Goal: Feedback & Contribution: Contribute content

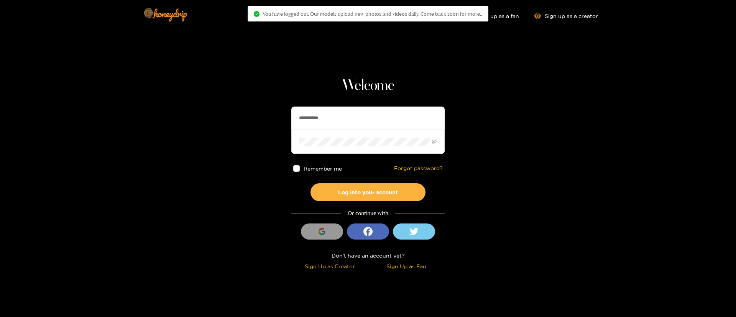
click at [366, 116] on input "**********" at bounding box center [367, 118] width 153 height 23
type input "*"
paste input "*******"
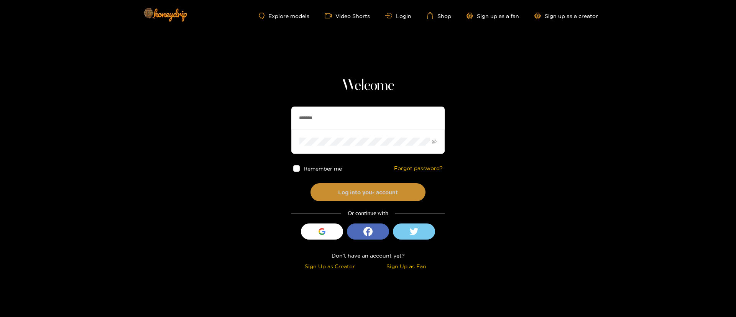
type input "*******"
click at [363, 191] on button "Log into your account" at bounding box center [367, 192] width 115 height 18
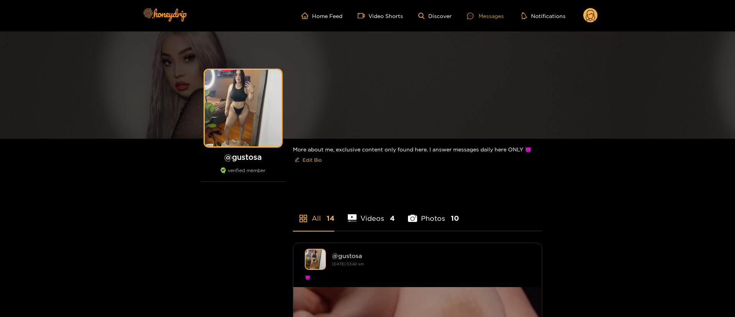
click at [481, 15] on div "Messages" at bounding box center [485, 15] width 37 height 9
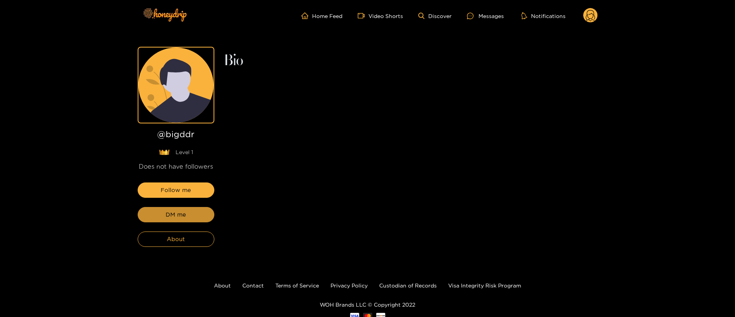
click at [196, 208] on button "DM me" at bounding box center [176, 214] width 77 height 15
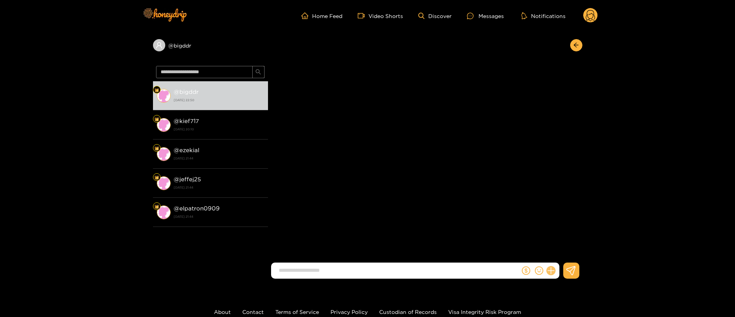
click at [552, 269] on icon at bounding box center [550, 270] width 9 height 9
click at [568, 252] on icon at bounding box center [564, 251] width 7 height 7
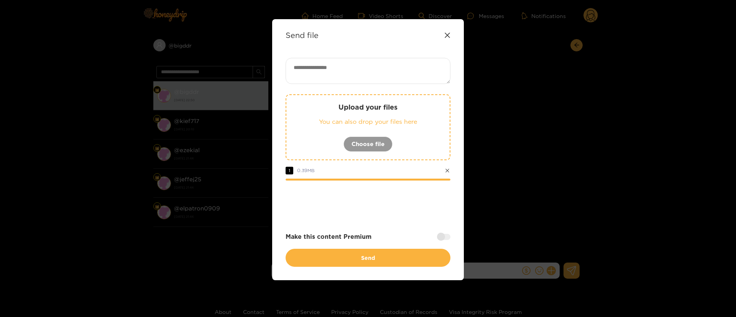
click at [355, 68] on textarea at bounding box center [367, 71] width 165 height 26
paste textarea "**********"
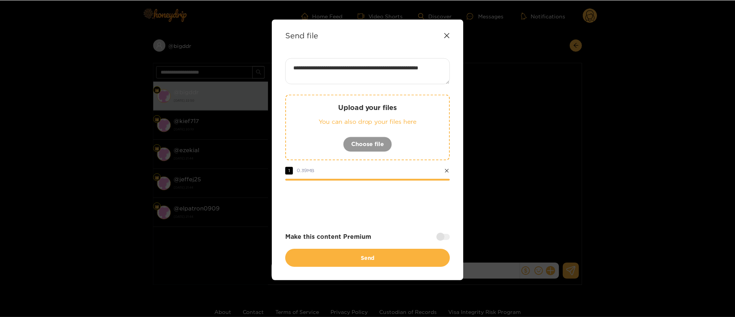
scroll to position [0, 0]
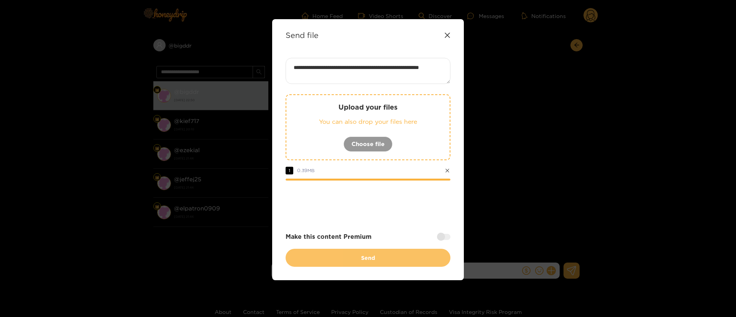
type textarea "**********"
click at [390, 257] on button "Send" at bounding box center [367, 258] width 165 height 18
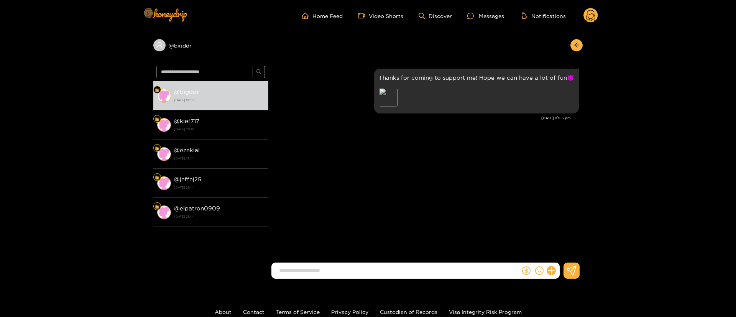
scroll to position [0, 0]
type input "******"
click at [356, 182] on div "Juan Baez Thanks for coming to support me! Hope we can have a lot of fun😈 Previ…" at bounding box center [425, 164] width 314 height 202
drag, startPoint x: 197, startPoint y: 44, endPoint x: 144, endPoint y: 51, distance: 53.7
click at [144, 51] on div "@ bigddr @ bigddr 30 September 2025 22:53 @ kief717 5 May 2025 20:10 @ ezekial …" at bounding box center [367, 157] width 735 height 253
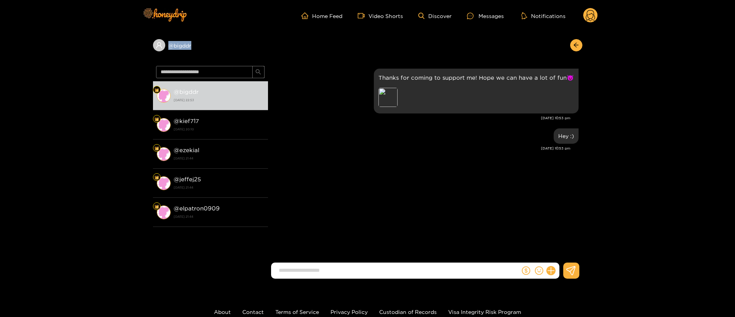
copy div "@ bigddr"
click at [550, 272] on icon at bounding box center [550, 270] width 9 height 9
click at [561, 253] on icon at bounding box center [565, 252] width 8 height 8
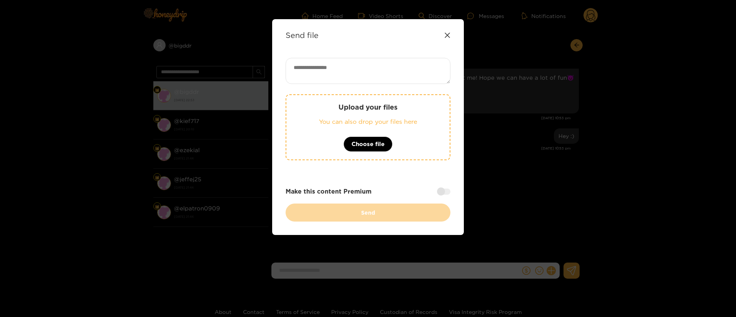
drag, startPoint x: 395, startPoint y: 69, endPoint x: 380, endPoint y: 37, distance: 35.7
click at [380, 37] on div "Send file Upload your files You can also drop your files here Choose file Make …" at bounding box center [368, 127] width 192 height 216
paste textarea "**********"
drag, startPoint x: 334, startPoint y: 75, endPoint x: 313, endPoint y: 74, distance: 20.7
click at [313, 74] on textarea "**********" at bounding box center [367, 71] width 165 height 26
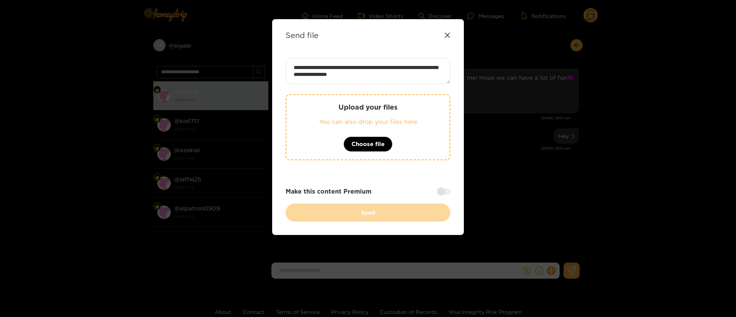
click at [428, 83] on textarea "**********" at bounding box center [367, 71] width 165 height 26
type textarea "**********"
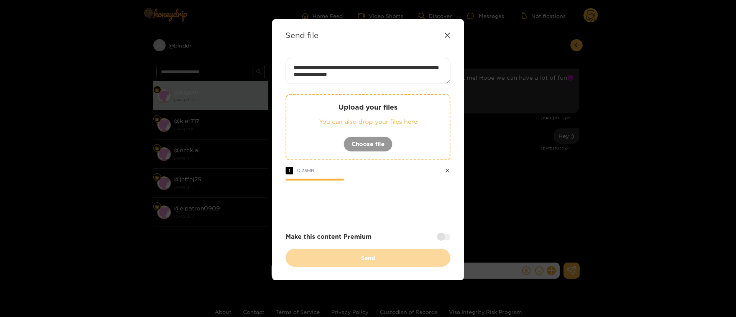
click at [441, 234] on div at bounding box center [443, 237] width 13 height 6
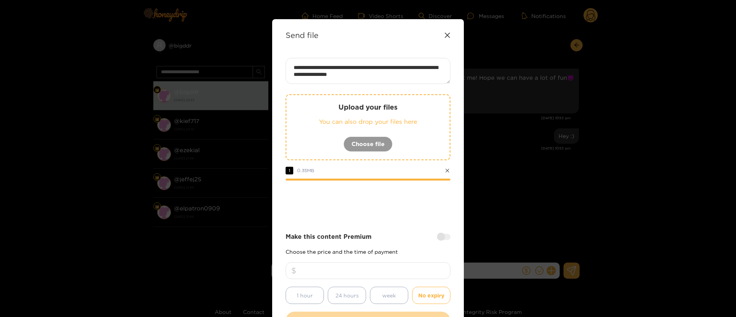
click at [405, 267] on input "number" at bounding box center [367, 270] width 165 height 17
type input "**"
click at [416, 214] on div at bounding box center [367, 201] width 165 height 31
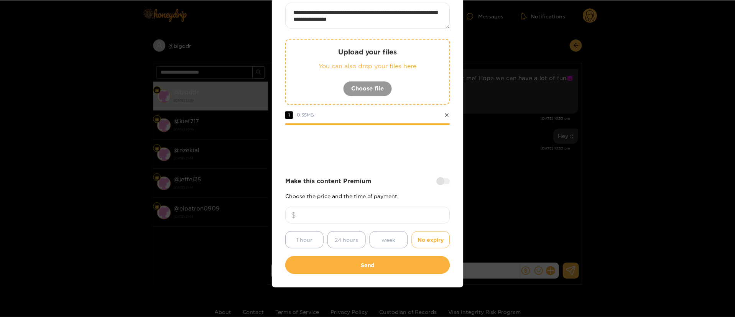
scroll to position [57, 0]
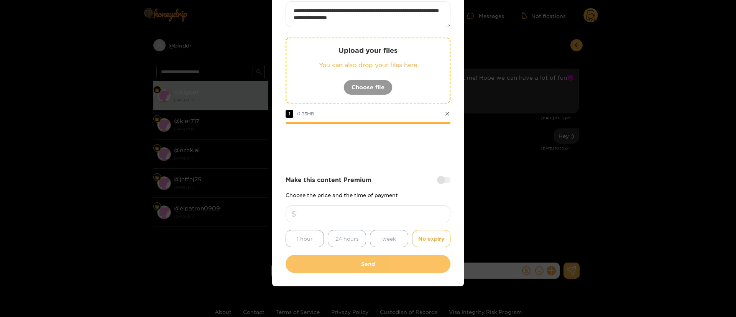
click at [370, 268] on button "Send" at bounding box center [367, 264] width 165 height 18
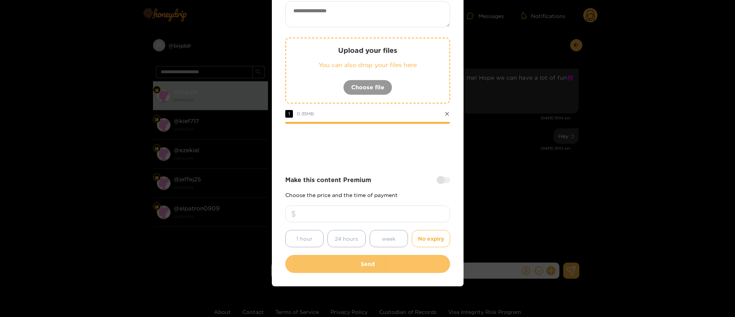
scroll to position [11, 0]
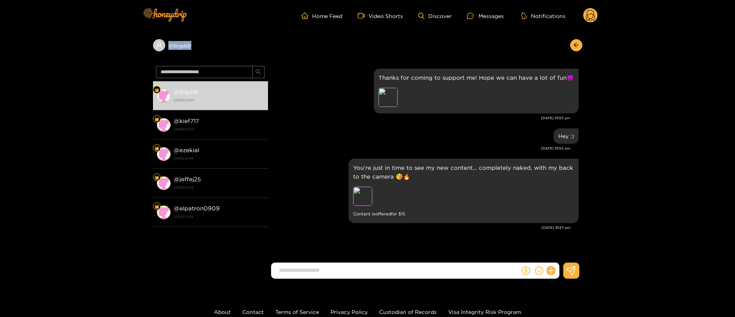
drag, startPoint x: 205, startPoint y: 52, endPoint x: 127, endPoint y: 48, distance: 77.9
click at [127, 48] on div "@ bigddr @ bigddr 30 September 2025 22:53 @ kief717 5 May 2025 20:10 @ ezekial …" at bounding box center [367, 157] width 735 height 253
copy div "@ bigddr"
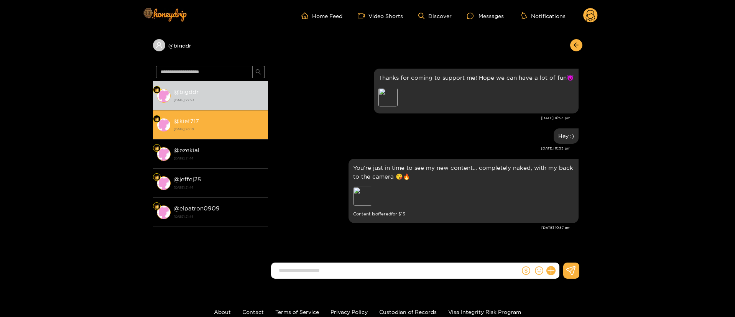
click at [251, 111] on li "@ kief717 5 May 2025 20:10" at bounding box center [210, 124] width 115 height 29
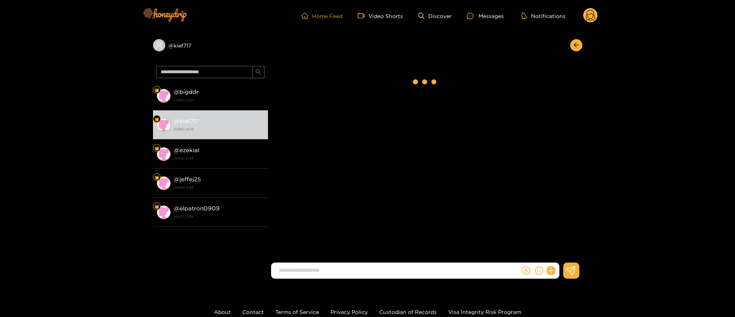
scroll to position [544, 0]
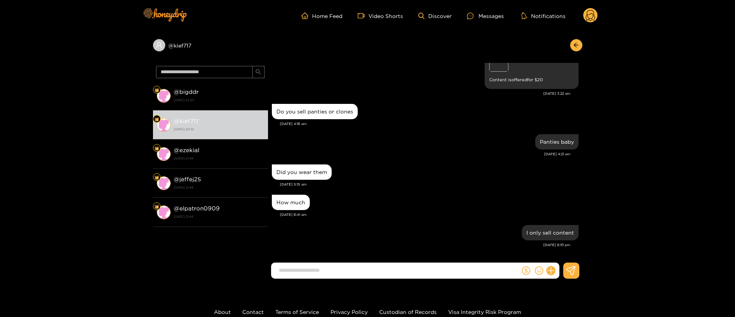
click at [398, 159] on div "Panties baby May. 5, 4:21 am" at bounding box center [425, 147] width 307 height 30
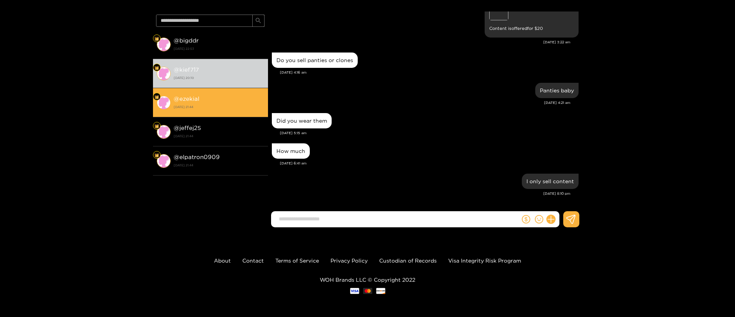
click at [203, 105] on strong "10 January 2025 21:44" at bounding box center [219, 106] width 90 height 7
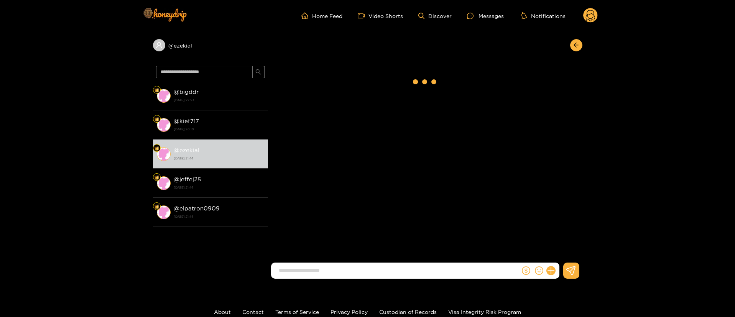
scroll to position [1277, 0]
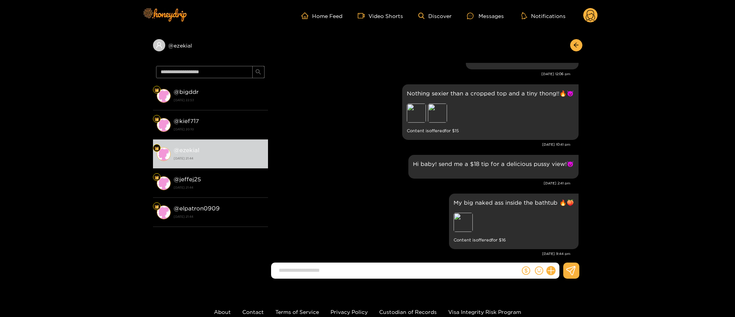
click at [411, 142] on div "Jan. 9, 10:41 pm" at bounding box center [421, 144] width 298 height 5
click at [385, 130] on div "Nothing sexier than a cropped top and a tiny thong!!🔥😈 Preview Preview Content …" at bounding box center [425, 111] width 307 height 59
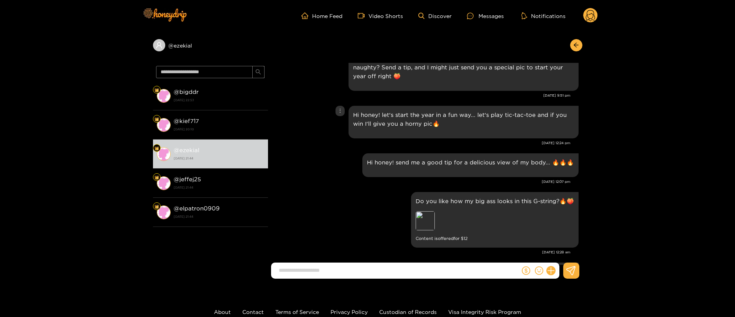
scroll to position [1655, 0]
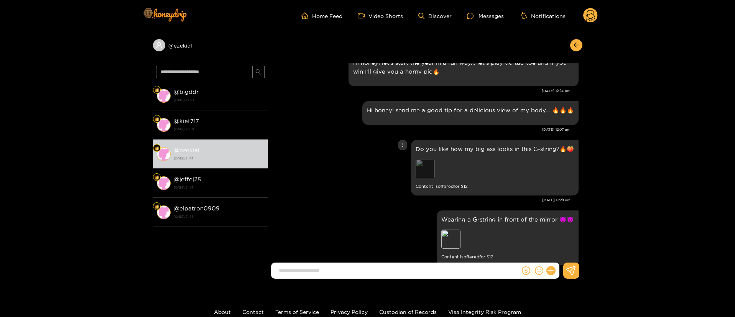
click at [426, 159] on div "Preview" at bounding box center [424, 168] width 19 height 19
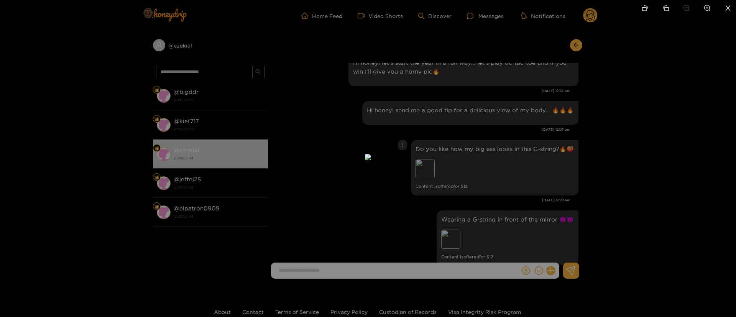
click at [584, 90] on div at bounding box center [368, 158] width 736 height 317
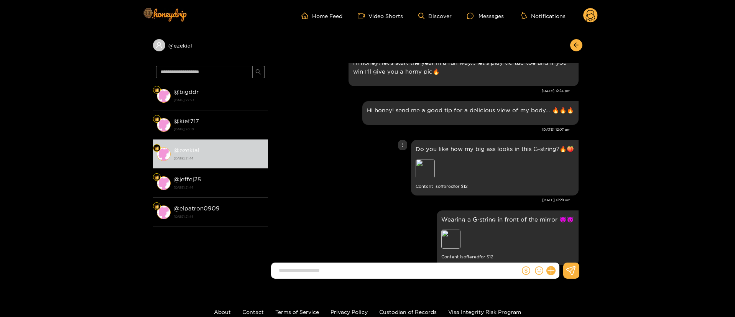
click at [396, 138] on div "Do you like how my big ass looks in this G-string?🔥🍑 Preview Content is offered…" at bounding box center [425, 167] width 307 height 59
click at [401, 140] on div at bounding box center [402, 145] width 9 height 10
click at [403, 139] on div "Unsend" at bounding box center [402, 143] width 19 height 8
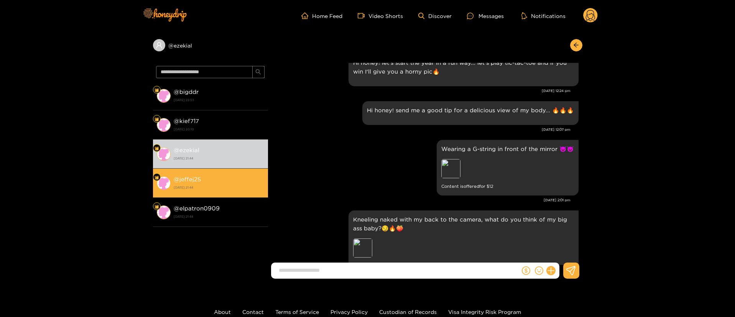
click at [200, 185] on strong "10 January 2025 21:44" at bounding box center [219, 187] width 90 height 7
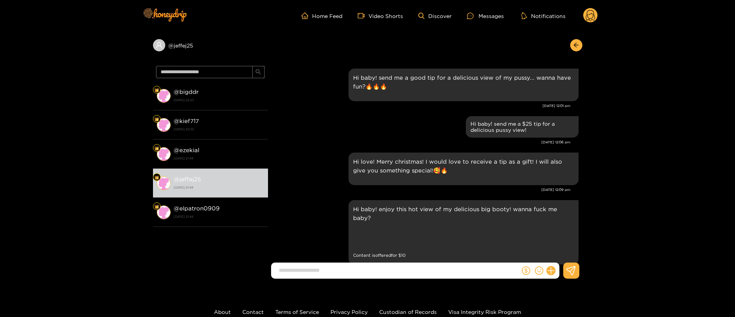
click at [341, 142] on div "Dec. 24, 12:06 pm" at bounding box center [421, 141] width 298 height 5
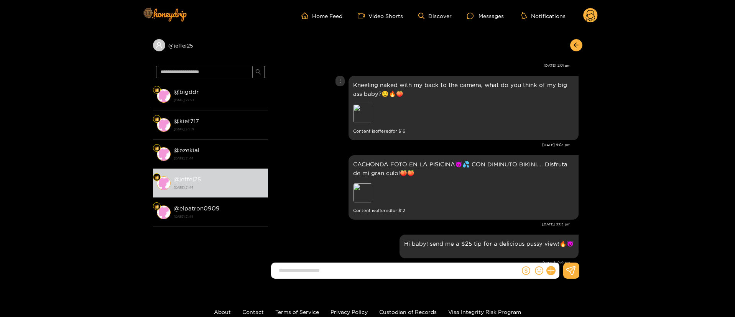
click at [331, 117] on div "Kneeling naked with my back to the camera, what do you think of my big ass baby…" at bounding box center [425, 108] width 307 height 68
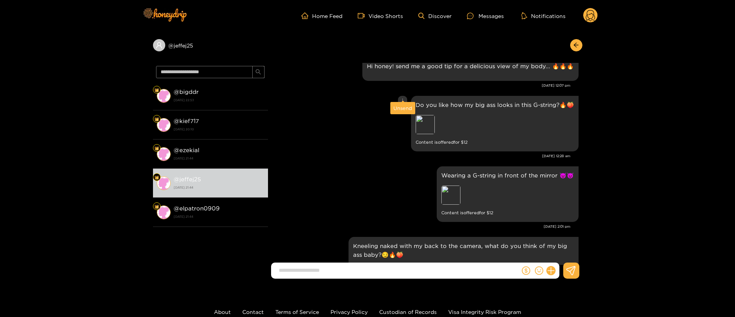
click at [401, 98] on icon "more" at bounding box center [402, 100] width 5 height 5
click at [401, 104] on div "Unsend" at bounding box center [402, 108] width 19 height 8
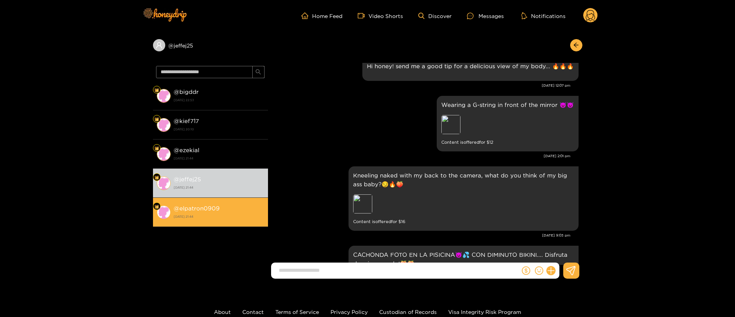
click at [249, 218] on strong "10 January 2025 21:44" at bounding box center [219, 216] width 90 height 7
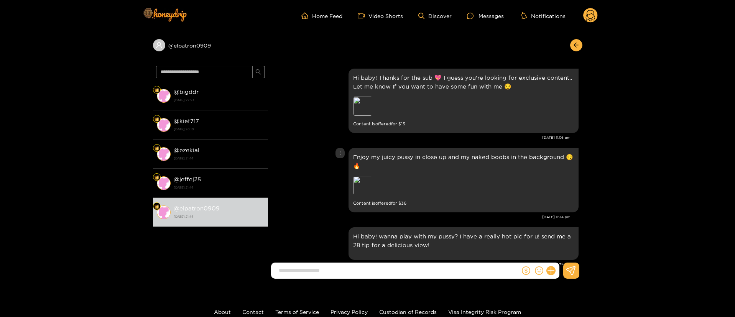
click at [293, 163] on div "Enjoy my juicy pussy in close up and my naked boobs in the background 😏🔥 Previe…" at bounding box center [425, 180] width 307 height 68
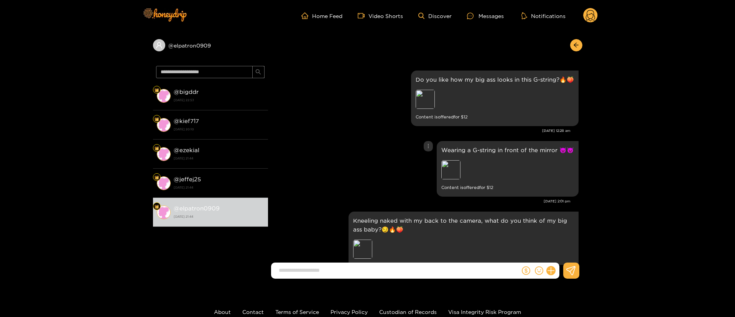
scroll to position [368, 0]
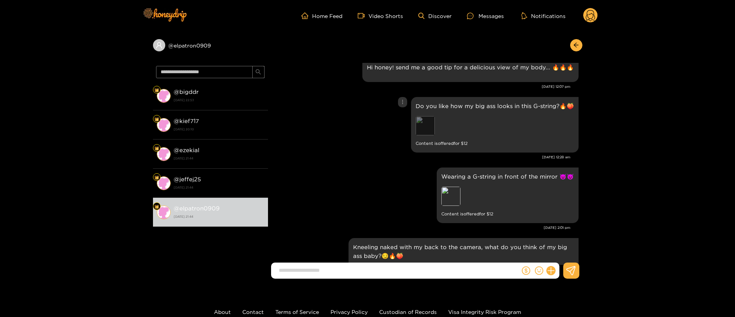
click at [422, 130] on div "Preview" at bounding box center [424, 125] width 19 height 19
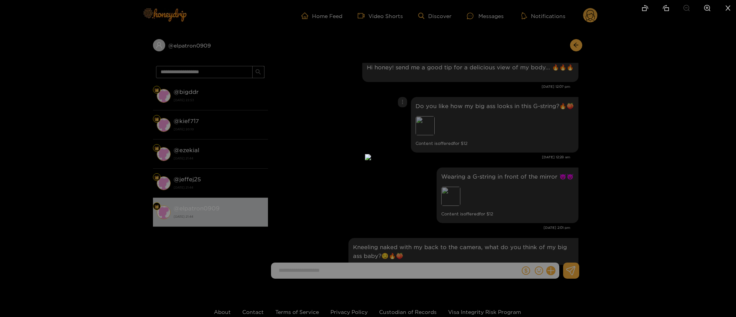
click at [551, 113] on div at bounding box center [368, 158] width 736 height 317
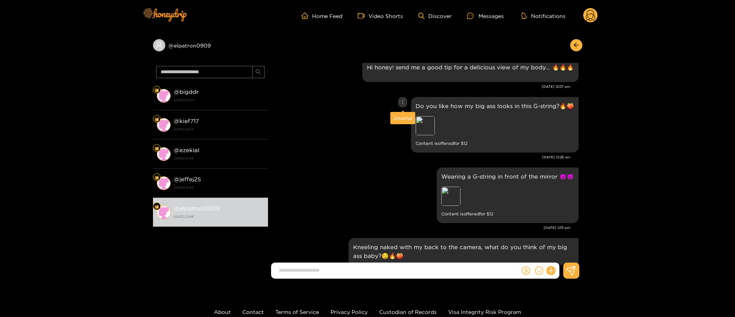
click at [400, 101] on icon "more" at bounding box center [402, 101] width 5 height 5
click at [400, 122] on div "Unsend" at bounding box center [402, 118] width 25 height 12
click at [403, 100] on icon "more" at bounding box center [402, 101] width 5 height 5
click at [403, 115] on div "Unsend" at bounding box center [402, 118] width 19 height 8
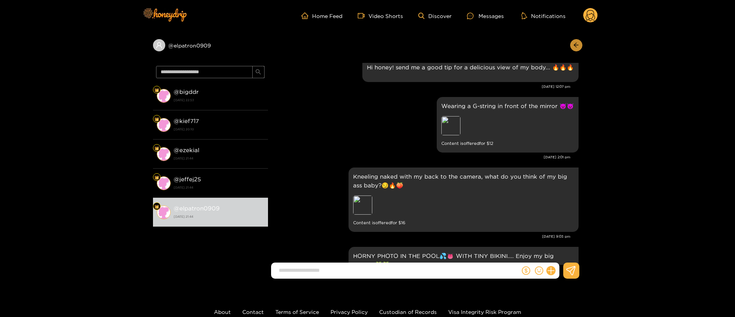
click at [577, 45] on icon "arrow-left" at bounding box center [575, 45] width 5 height 5
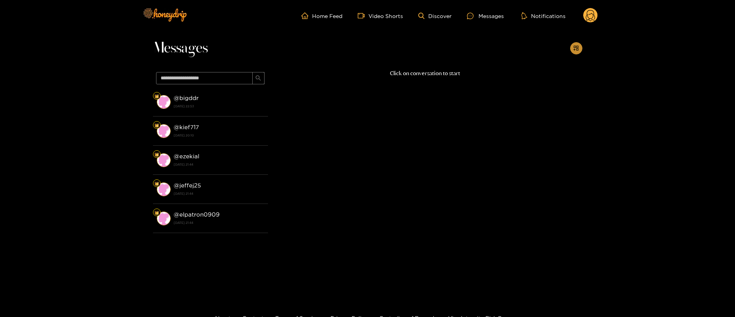
click at [574, 48] on icon "appstore-add" at bounding box center [575, 48] width 5 height 5
click at [599, 12] on header "Home Feed Video Shorts Discover Messages Notifications 0" at bounding box center [367, 15] width 735 height 31
click at [588, 13] on circle at bounding box center [590, 15] width 15 height 15
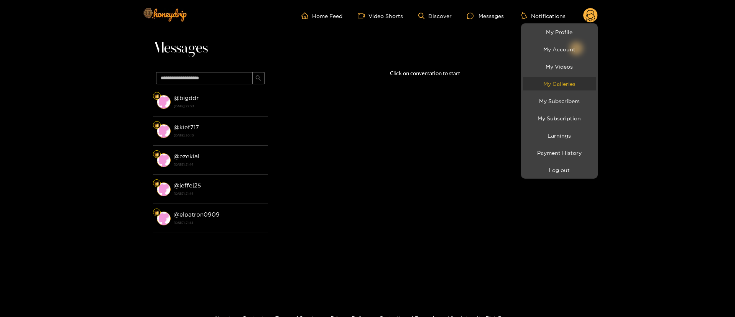
click at [564, 78] on link "My Galleries" at bounding box center [559, 83] width 73 height 13
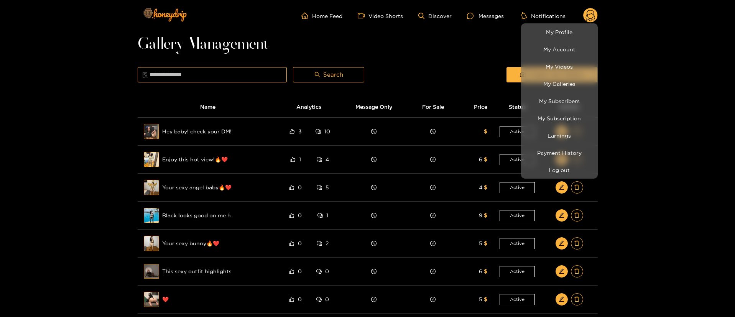
click at [437, 61] on div at bounding box center [367, 158] width 735 height 317
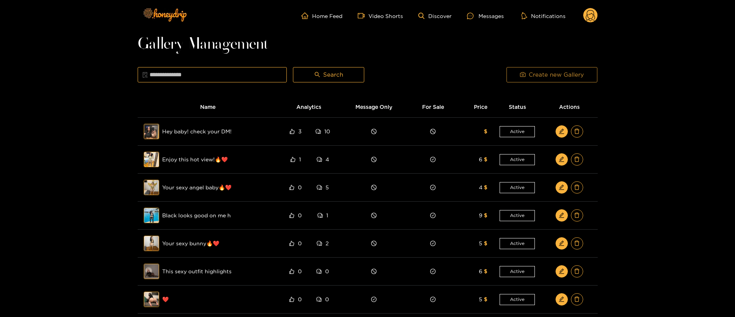
click at [536, 75] on span "Create new Gallery" at bounding box center [555, 74] width 55 height 9
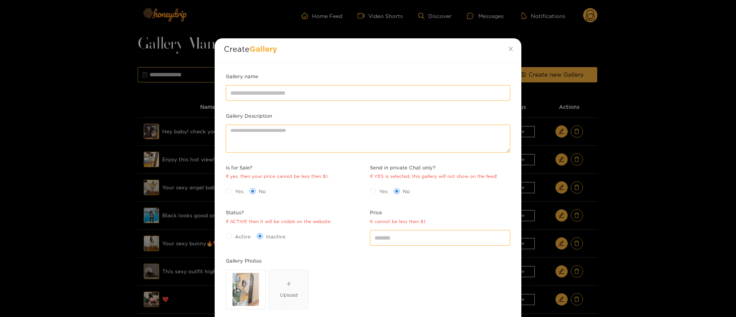
click at [388, 266] on div "Gallery Photos" at bounding box center [368, 262] width 288 height 11
click at [353, 101] on div at bounding box center [368, 92] width 288 height 19
click at [353, 98] on input "Gallery name" at bounding box center [368, 92] width 284 height 15
paste input "**********"
type input "**********"
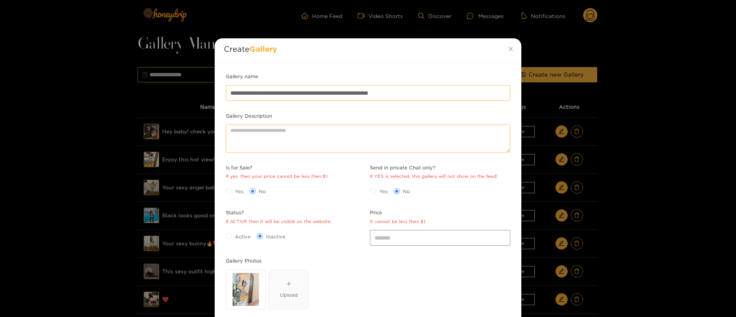
click at [407, 229] on div "*" at bounding box center [440, 237] width 144 height 19
click at [408, 244] on input "*" at bounding box center [440, 237] width 140 height 15
type input "*"
click at [234, 192] on span "Yes" at bounding box center [239, 191] width 15 height 8
click at [244, 223] on div "If ACTIVE then it will be visible on the website." at bounding box center [279, 221] width 106 height 7
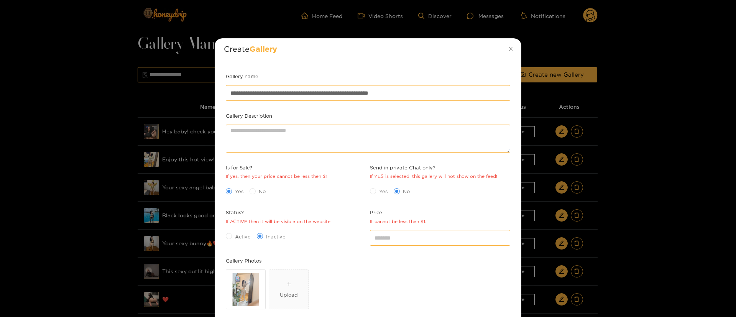
click at [243, 230] on div "Active Inactive" at bounding box center [296, 236] width 140 height 12
click at [240, 234] on span "Active" at bounding box center [243, 237] width 22 height 8
click at [315, 200] on div "Is for Sale? If yes, then your price cannot be less then $1. Yes No" at bounding box center [296, 186] width 144 height 45
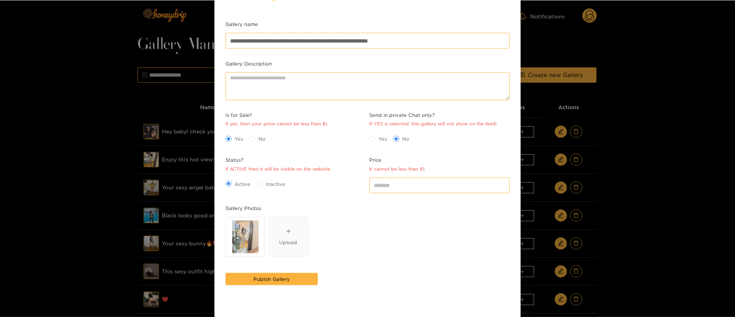
scroll to position [69, 0]
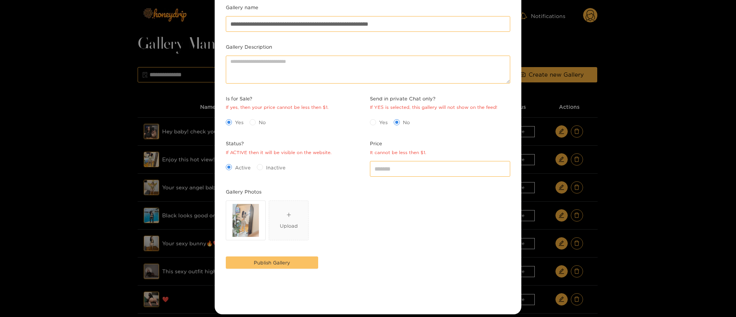
click at [310, 259] on button "Publish Gallery" at bounding box center [272, 262] width 92 height 12
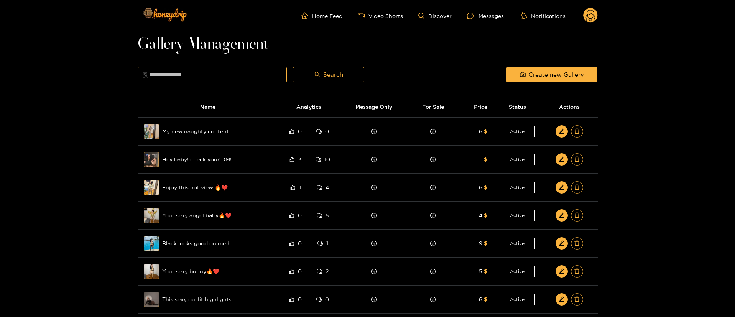
click at [591, 17] on circle at bounding box center [590, 15] width 15 height 15
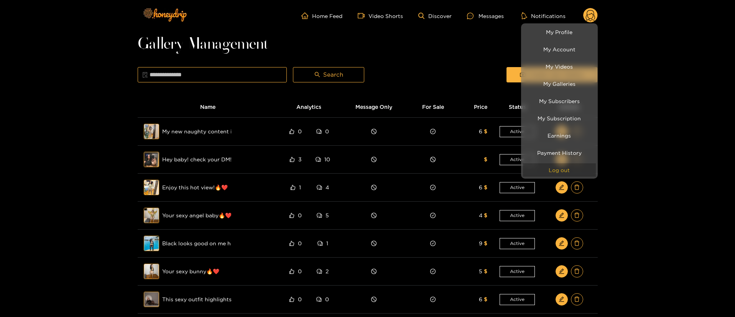
click at [556, 171] on button "Log out" at bounding box center [559, 169] width 73 height 13
